Goal: Task Accomplishment & Management: Use online tool/utility

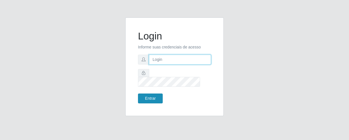
type input "[EMAIL_ADDRESS][DOMAIN_NAME]"
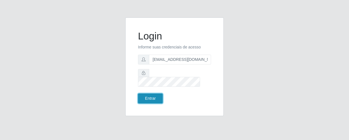
click at [157, 95] on button "Entrar" at bounding box center [150, 98] width 25 height 10
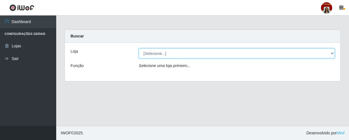
click at [330, 52] on select "[Selecione...] Mar Vermelho - Loja 04" at bounding box center [237, 53] width 196 height 10
select select "251"
click at [139, 48] on select "[Selecione...] Mar Vermelho - Loja 04" at bounding box center [237, 53] width 196 height 10
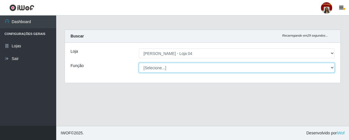
click at [329, 66] on select "[Selecione...] ASG ASG + ASG ++ Auxiliar de Depósito Auxiliar de Depósito + Aux…" at bounding box center [237, 68] width 196 height 10
select select "22"
click at [139, 63] on select "[Selecione...] ASG ASG + ASG ++ Auxiliar de Depósito Auxiliar de Depósito + Aux…" at bounding box center [237, 68] width 196 height 10
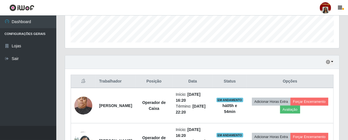
scroll to position [203, 0]
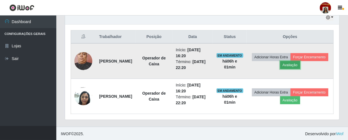
click at [300, 64] on button "Avaliação" at bounding box center [290, 65] width 20 height 8
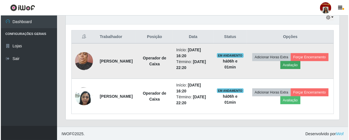
scroll to position [117, 271]
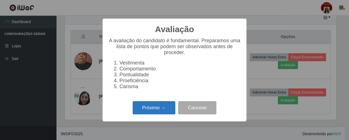
click at [157, 107] on button "Próximo →" at bounding box center [154, 107] width 43 height 13
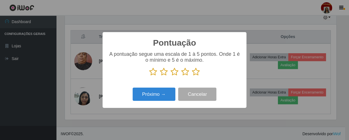
scroll to position [281090, 280935]
click at [195, 71] on icon at bounding box center [196, 71] width 8 height 8
click at [192, 76] on input "radio" at bounding box center [192, 76] width 0 height 0
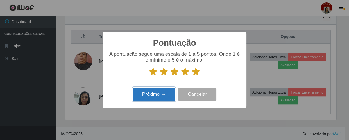
click at [165, 93] on button "Próximo →" at bounding box center [154, 93] width 43 height 13
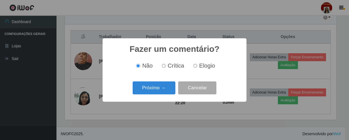
click at [176, 88] on div "Próximo → Cancelar" at bounding box center [174, 88] width 133 height 16
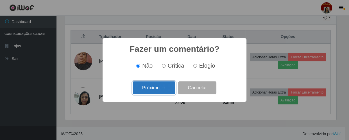
click at [172, 86] on button "Próximo →" at bounding box center [154, 87] width 43 height 13
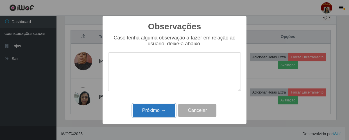
click at [157, 111] on button "Próximo →" at bounding box center [154, 110] width 43 height 13
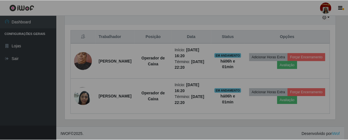
scroll to position [117, 274]
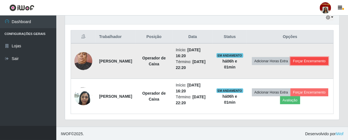
click at [296, 64] on button "Forçar Encerramento" at bounding box center [309, 61] width 38 height 8
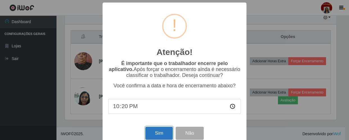
click at [149, 133] on button "Sim" at bounding box center [158, 133] width 27 height 13
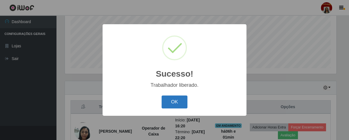
click at [166, 97] on button "OK" at bounding box center [175, 101] width 26 height 13
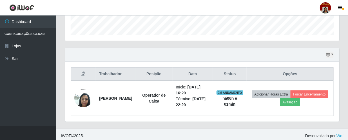
scroll to position [168, 0]
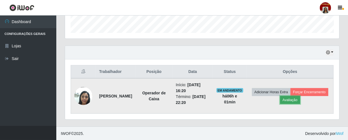
click at [300, 98] on button "Avaliação" at bounding box center [290, 100] width 20 height 8
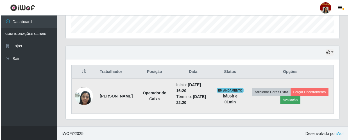
scroll to position [117, 271]
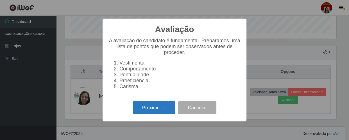
click at [162, 111] on button "Próximo →" at bounding box center [154, 107] width 43 height 13
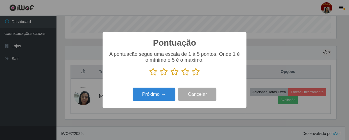
scroll to position [281090, 280935]
click at [198, 70] on icon at bounding box center [196, 71] width 8 height 8
click at [192, 76] on input "radio" at bounding box center [192, 76] width 0 height 0
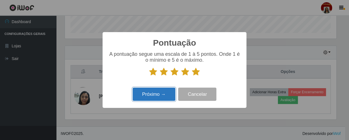
click at [172, 94] on button "Próximo →" at bounding box center [154, 93] width 43 height 13
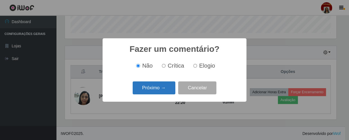
click at [163, 88] on button "Próximo →" at bounding box center [154, 87] width 43 height 13
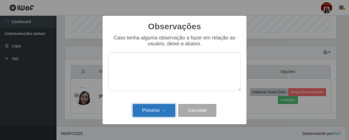
click at [170, 110] on button "Próximo →" at bounding box center [154, 110] width 43 height 13
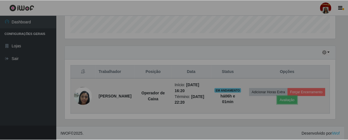
scroll to position [117, 274]
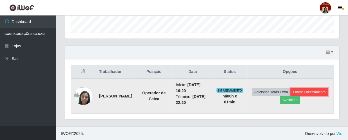
click at [290, 96] on button "Forçar Encerramento" at bounding box center [309, 92] width 38 height 8
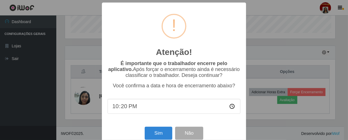
scroll to position [117, 271]
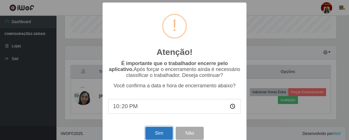
click at [163, 134] on button "Sim" at bounding box center [158, 133] width 27 height 13
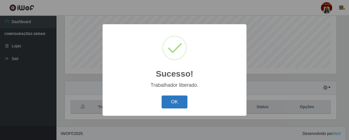
click at [184, 102] on button "OK" at bounding box center [175, 101] width 26 height 13
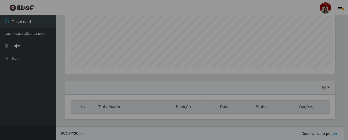
scroll to position [0, 0]
